Goal: Transaction & Acquisition: Purchase product/service

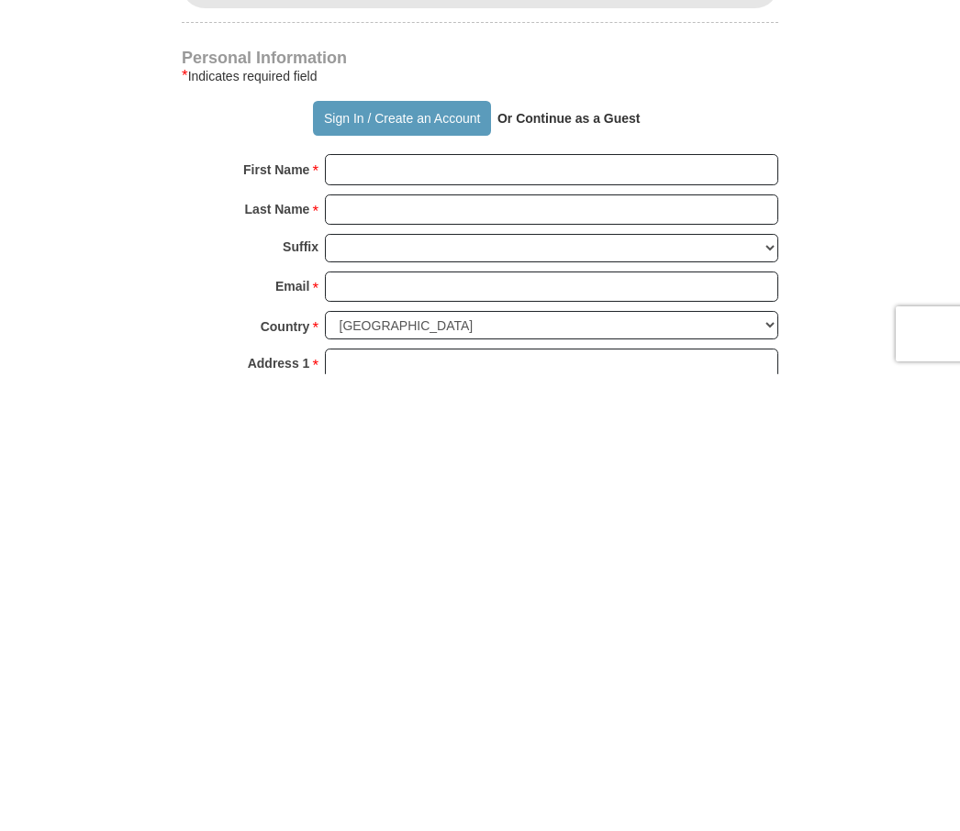
scroll to position [840, 0]
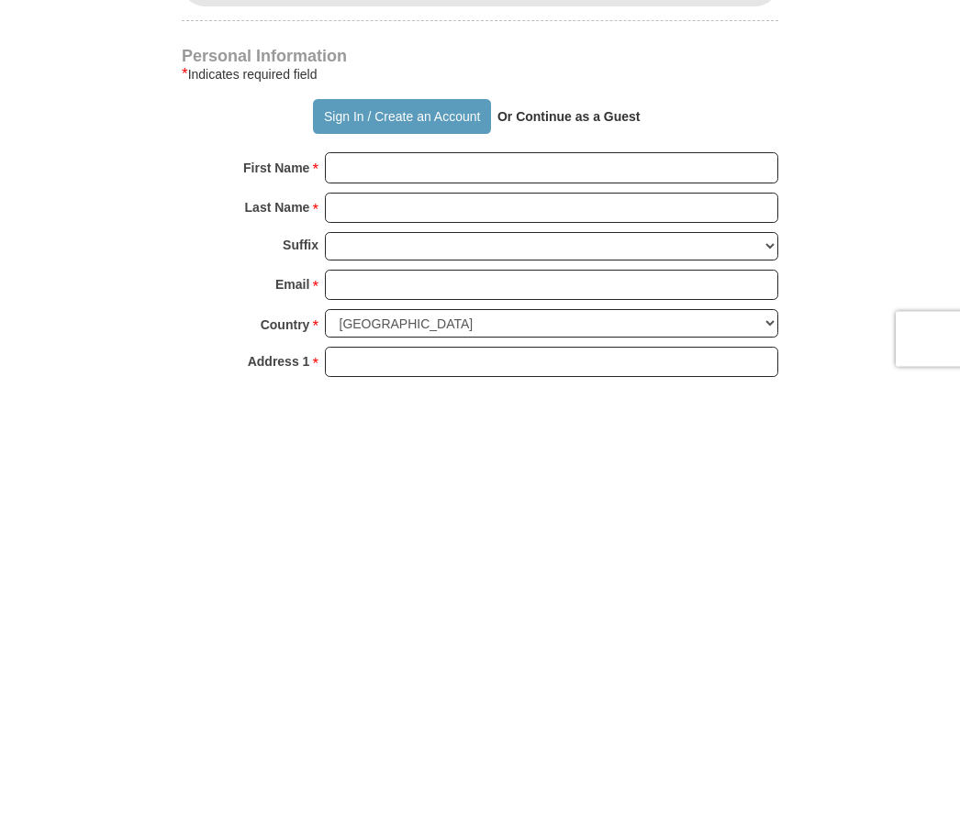
click at [350, 552] on button "Sign In / Create an Account" at bounding box center [401, 569] width 177 height 35
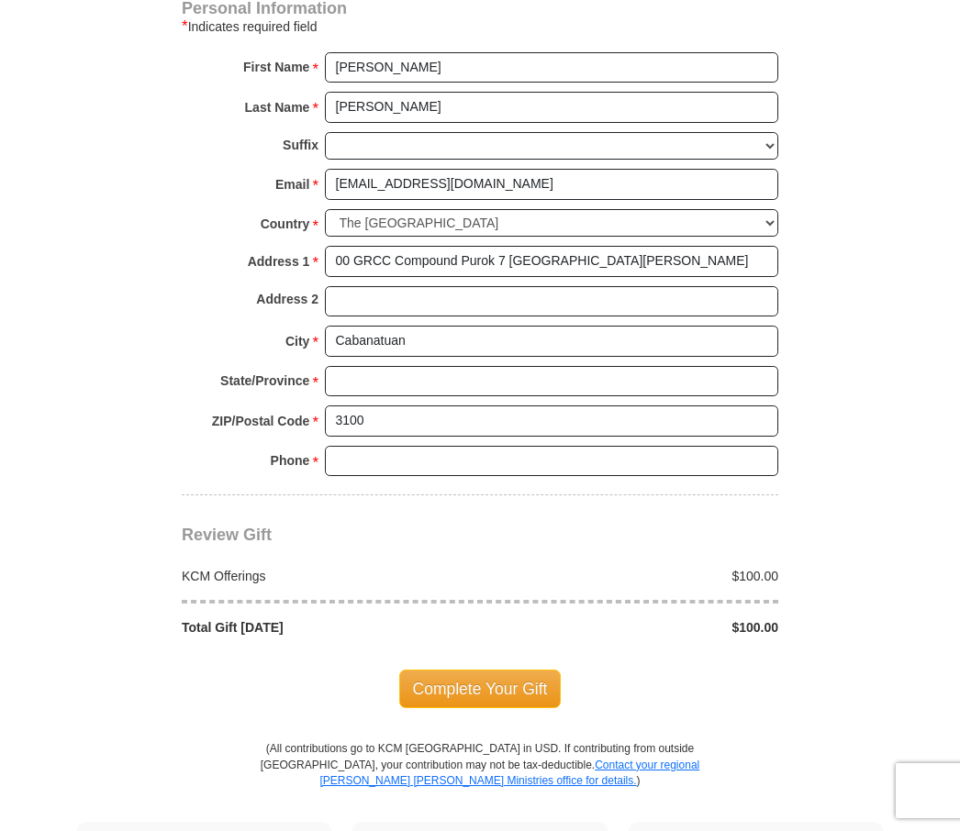
scroll to position [1287, 0]
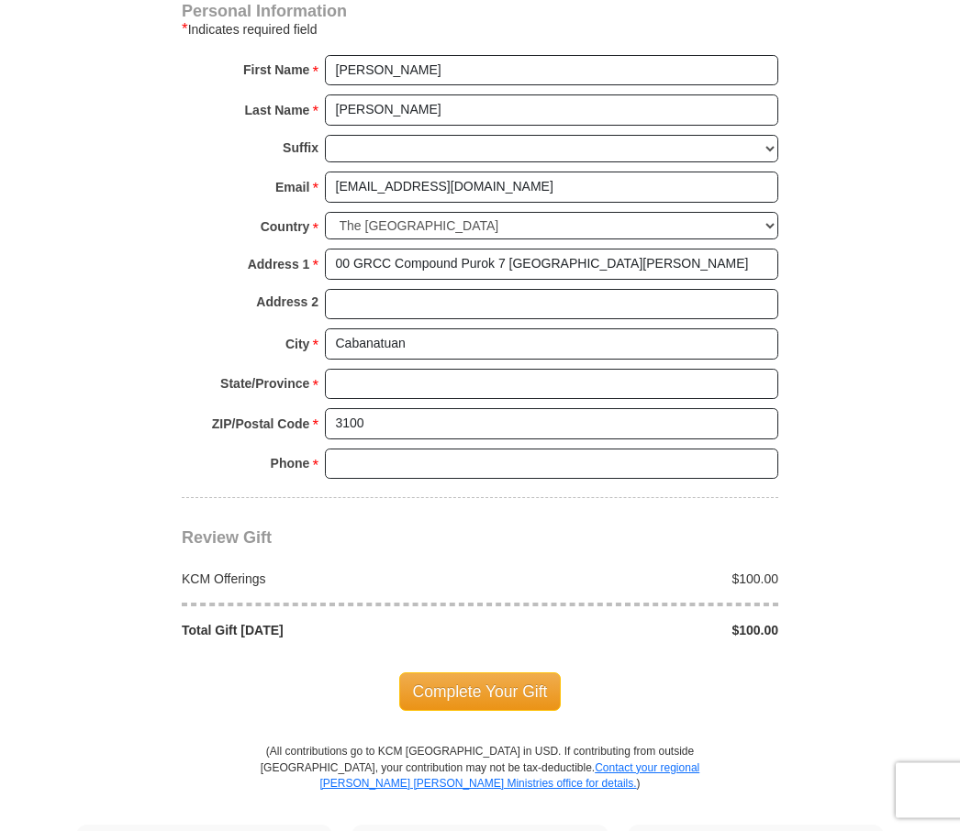
click at [478, 674] on span "Complete Your Gift" at bounding box center [480, 693] width 162 height 39
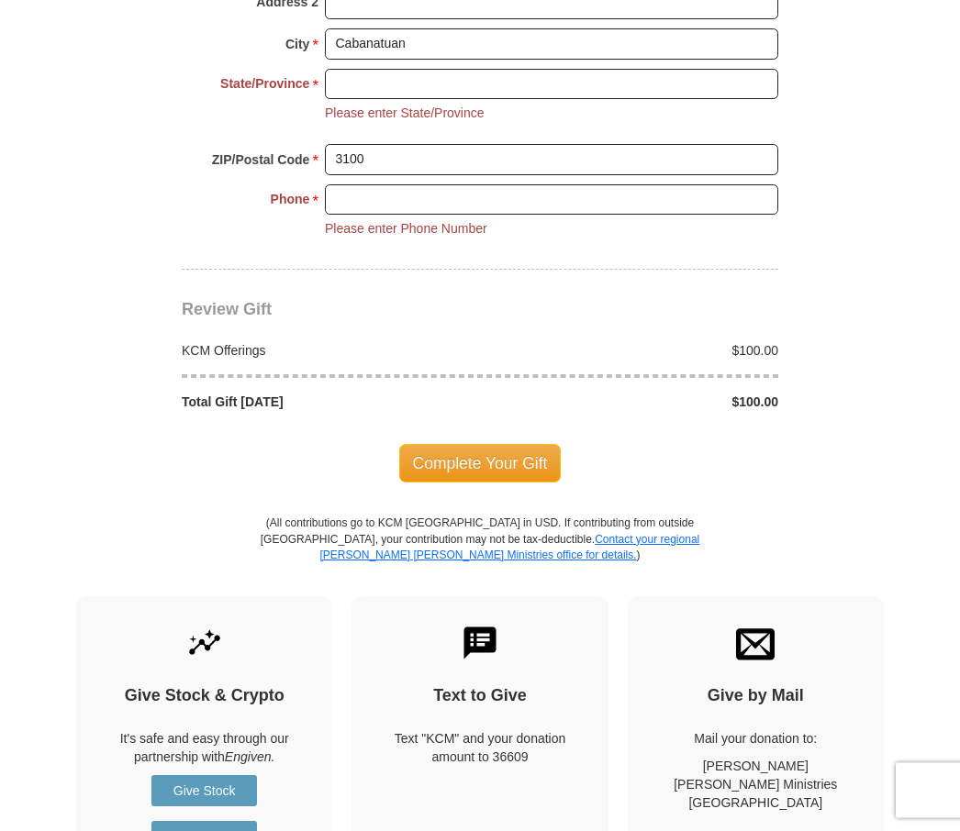
scroll to position [1627, 0]
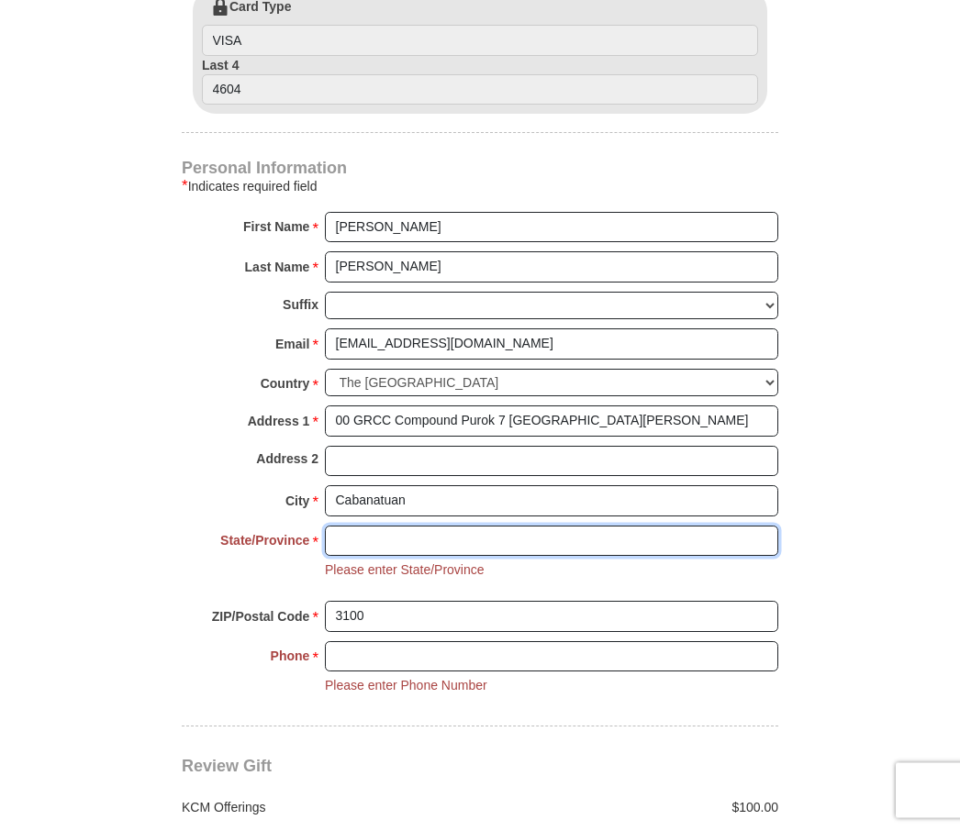
click at [347, 533] on input "State/Province *" at bounding box center [551, 542] width 453 height 31
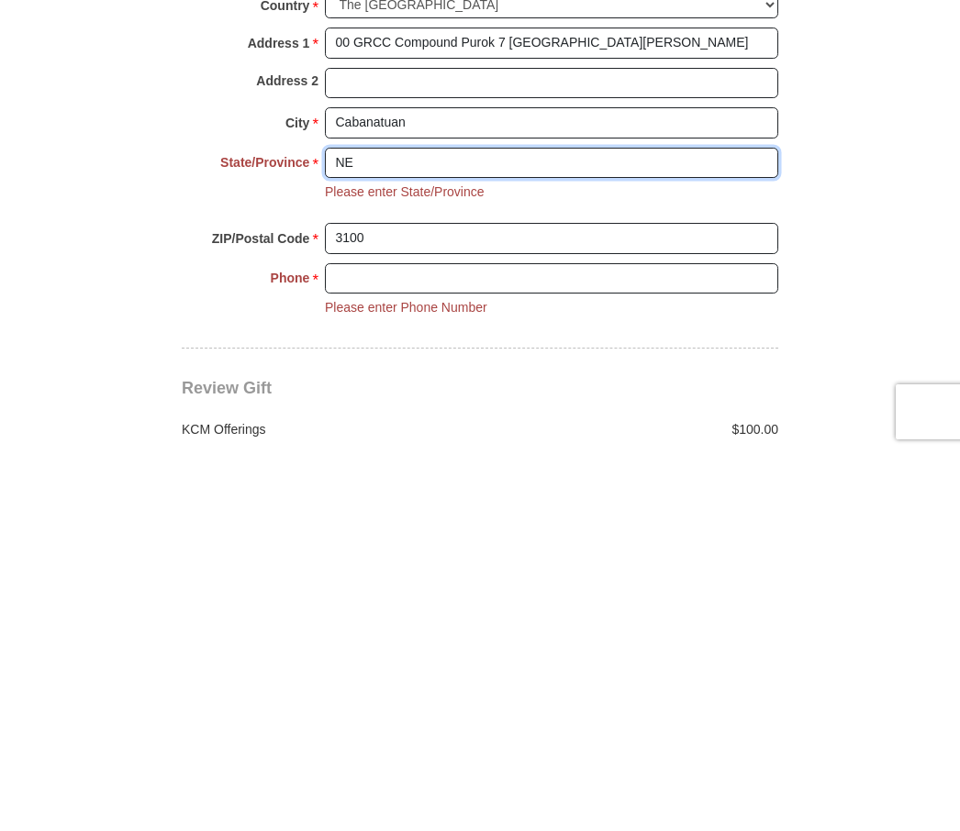
type input "NE"
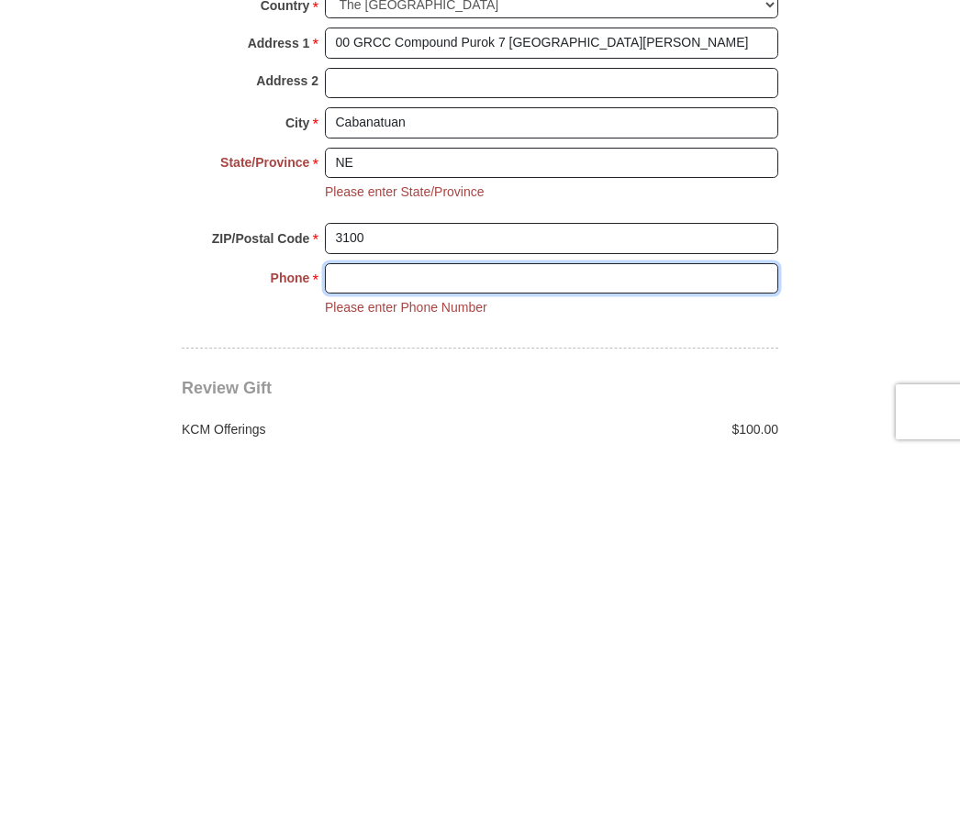
click at [353, 642] on input "Phone * *" at bounding box center [551, 657] width 453 height 31
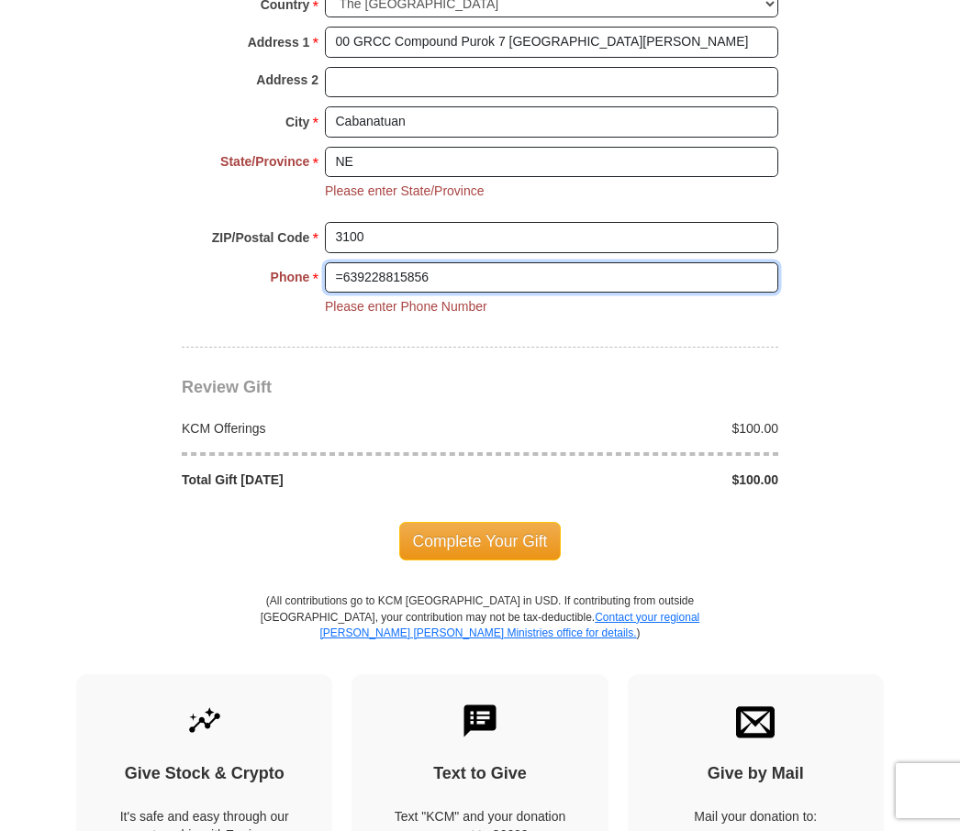
type input "=639228815856"
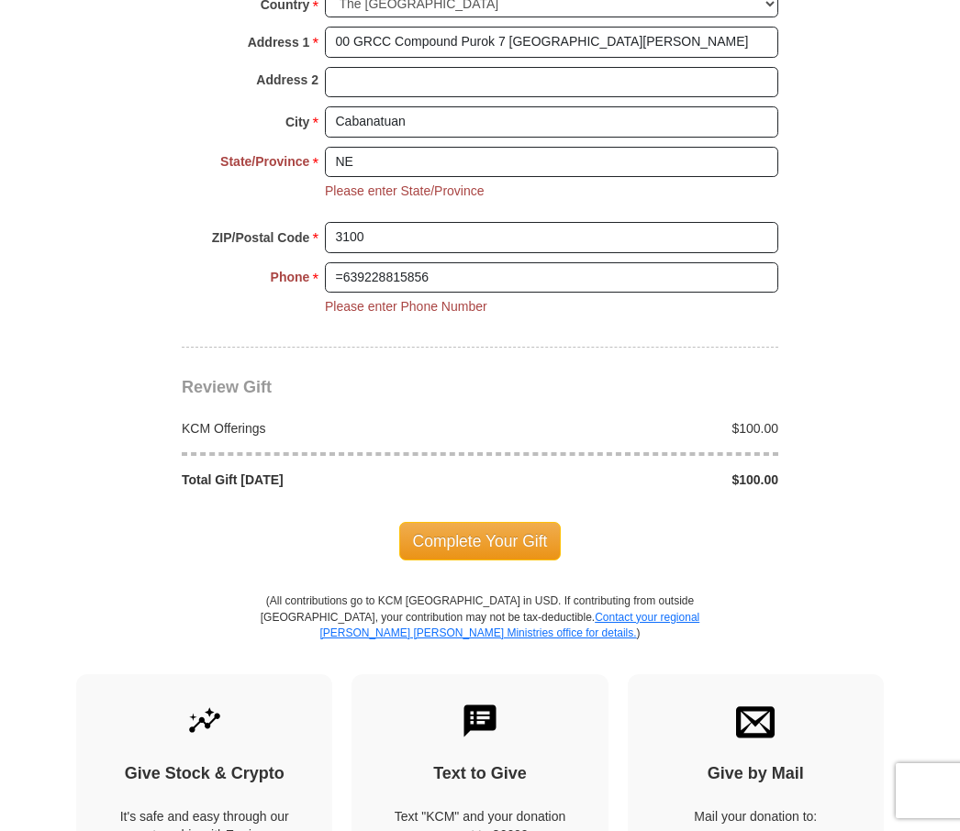
click at [462, 530] on span "Complete Your Gift" at bounding box center [480, 541] width 162 height 39
